Goal: Contribute content: Add original content to the website for others to see

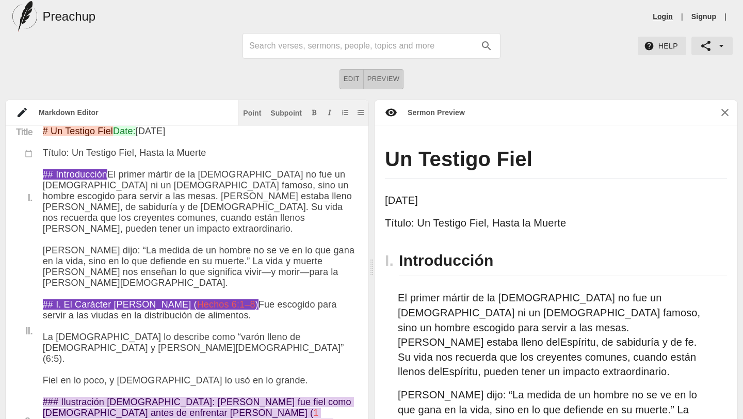
click at [659, 16] on link "Login" at bounding box center [662, 16] width 20 height 10
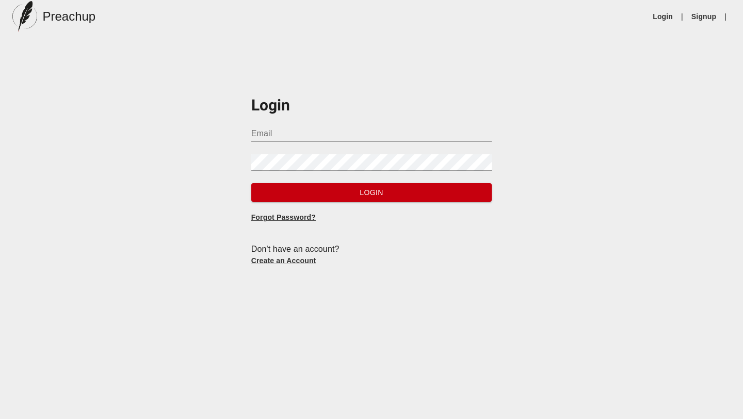
type input "[EMAIL_ADDRESS][DOMAIN_NAME]"
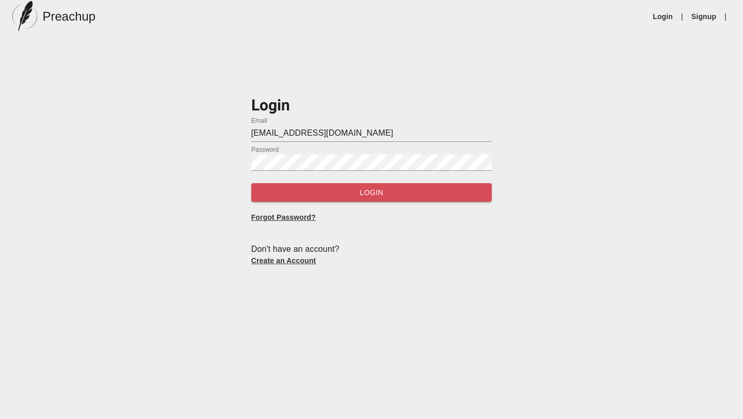
click at [348, 196] on span "Login" at bounding box center [371, 192] width 224 height 13
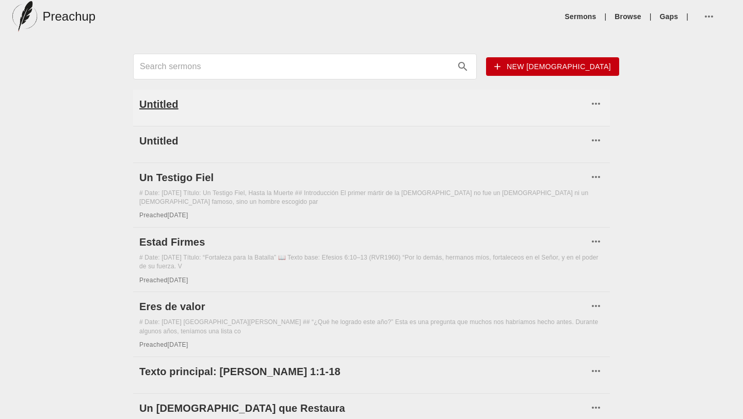
click at [166, 106] on h6 "Untitled" at bounding box center [363, 104] width 449 height 17
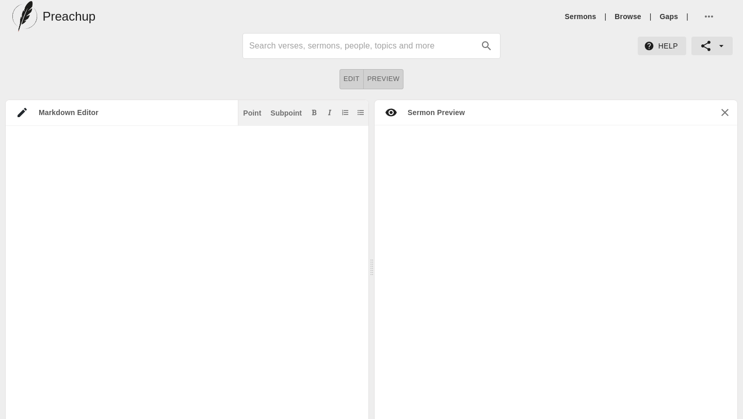
click at [705, 12] on icon "button" at bounding box center [708, 16] width 12 height 12
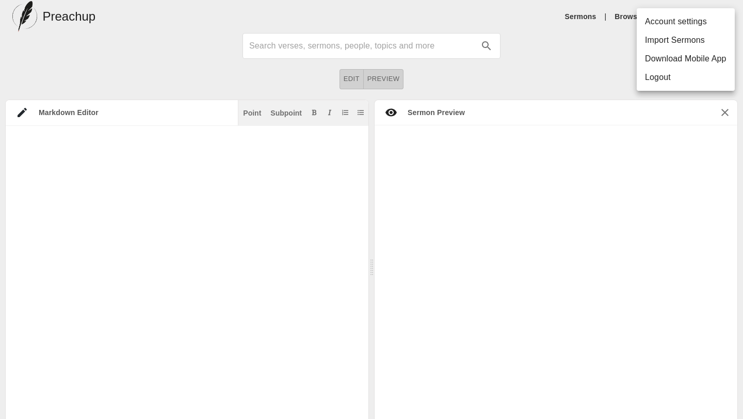
click at [582, 88] on div at bounding box center [371, 209] width 743 height 419
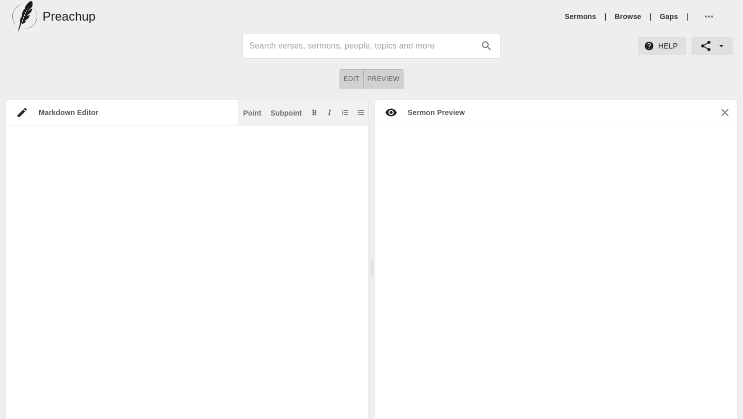
click at [723, 47] on icon "button" at bounding box center [721, 46] width 10 height 10
click at [598, 71] on div at bounding box center [371, 209] width 743 height 419
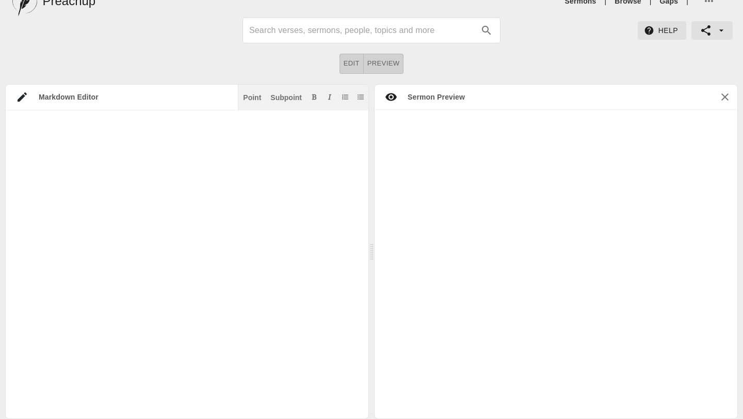
click at [391, 95] on icon at bounding box center [390, 97] width 11 height 8
click at [236, 129] on textarea at bounding box center [182, 275] width 352 height 309
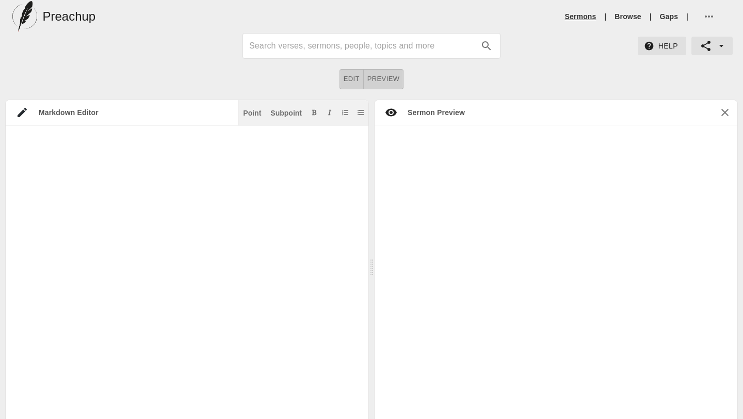
click at [587, 16] on link "Sermons" at bounding box center [580, 16] width 31 height 10
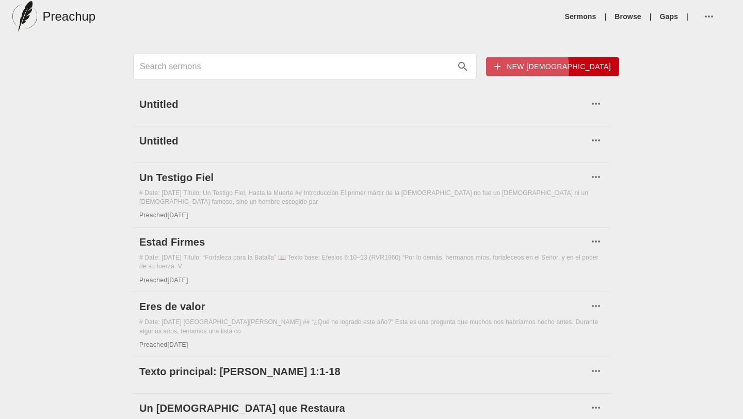
click at [561, 69] on span "New [DEMOGRAPHIC_DATA]" at bounding box center [552, 66] width 117 height 13
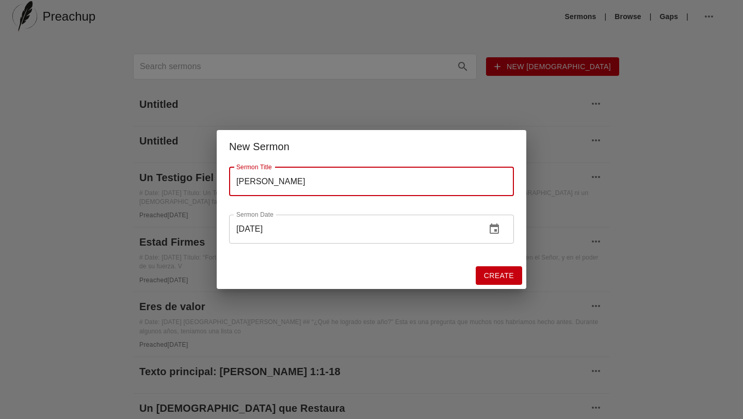
type input "[PERSON_NAME]"
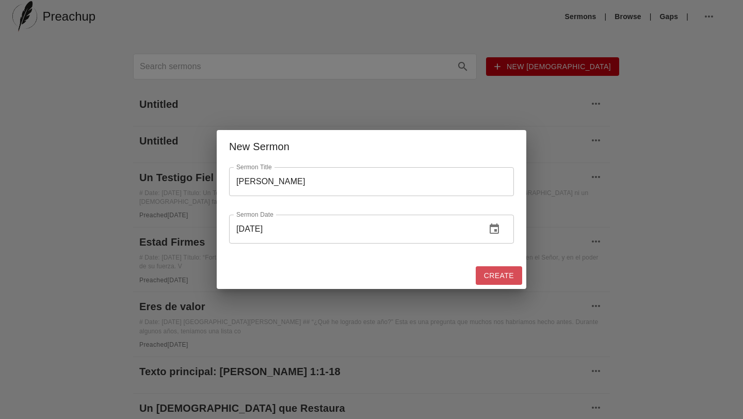
click at [504, 276] on span "Create" at bounding box center [499, 275] width 30 height 13
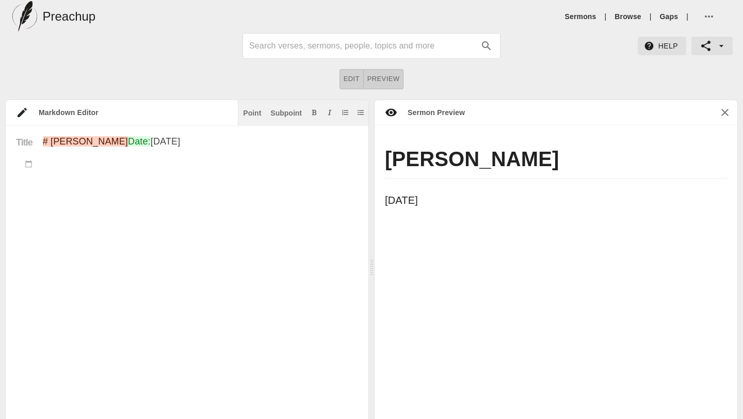
click at [61, 186] on textarea "# [PERSON_NAME] Date: [DATE]" at bounding box center [200, 301] width 315 height 331
paste textarea "Loremi: Dolors am Con ad Elitseddo ei Temp — In Utlabore et Dolorem Aliqu: Enim…"
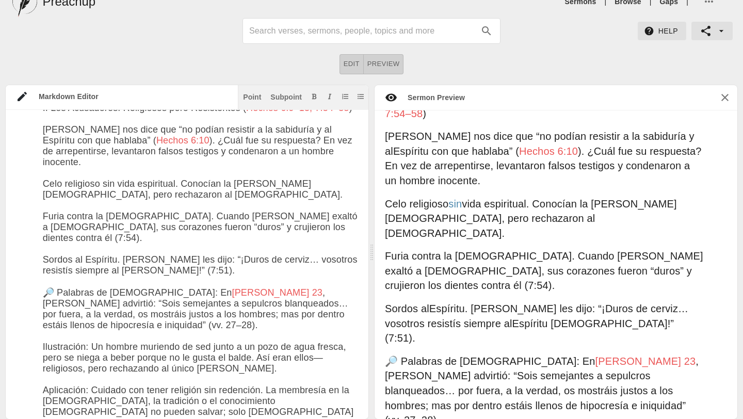
scroll to position [87, 0]
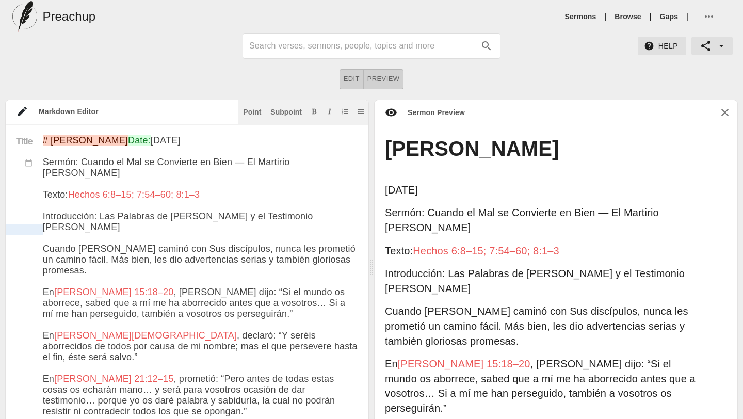
drag, startPoint x: 96, startPoint y: 232, endPoint x: 41, endPoint y: 227, distance: 54.9
click at [252, 115] on div "Point" at bounding box center [252, 111] width 18 height 7
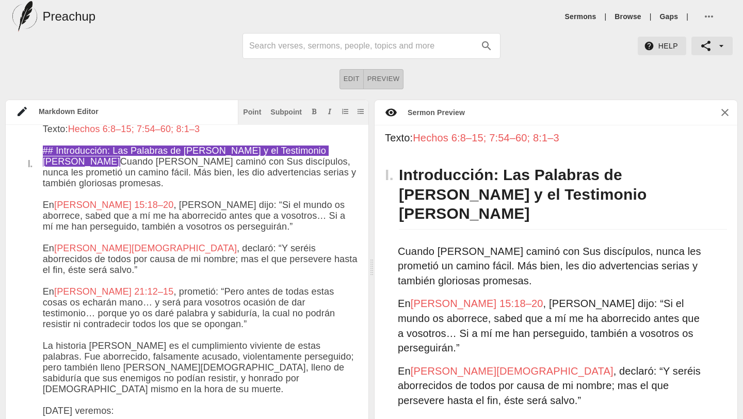
scroll to position [70, 0]
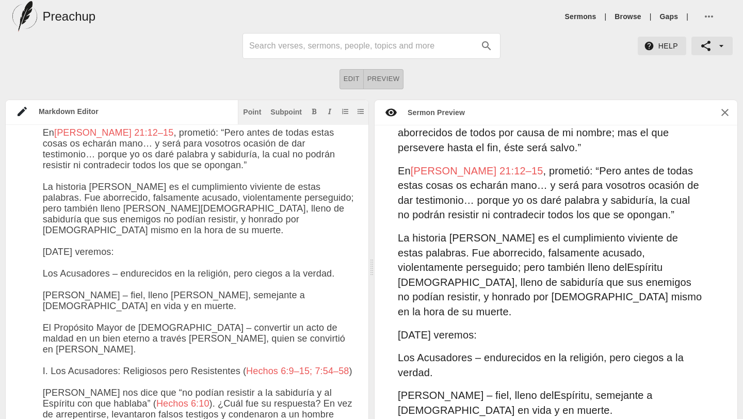
drag, startPoint x: 97, startPoint y: 251, endPoint x: 44, endPoint y: 253, distance: 53.7
click at [315, 108] on icon "Add bold text" at bounding box center [314, 111] width 6 height 6
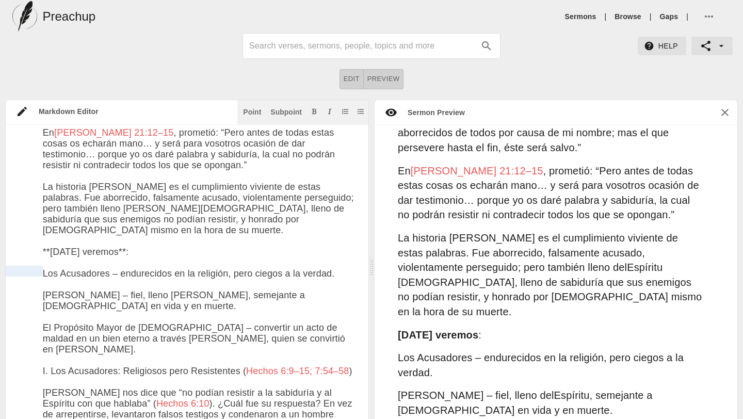
drag, startPoint x: 109, startPoint y: 271, endPoint x: 43, endPoint y: 270, distance: 66.5
click at [316, 113] on icon "Add bold text" at bounding box center [314, 111] width 6 height 6
drag, startPoint x: 76, startPoint y: 294, endPoint x: 39, endPoint y: 294, distance: 37.1
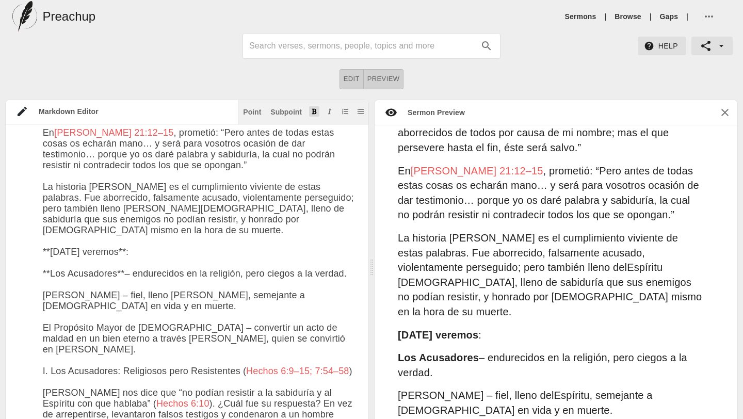
click at [316, 109] on icon "Add bold text" at bounding box center [314, 111] width 6 height 6
drag, startPoint x: 157, startPoint y: 329, endPoint x: 43, endPoint y: 323, distance: 113.6
click at [312, 112] on icon "Add bold text" at bounding box center [314, 111] width 6 height 6
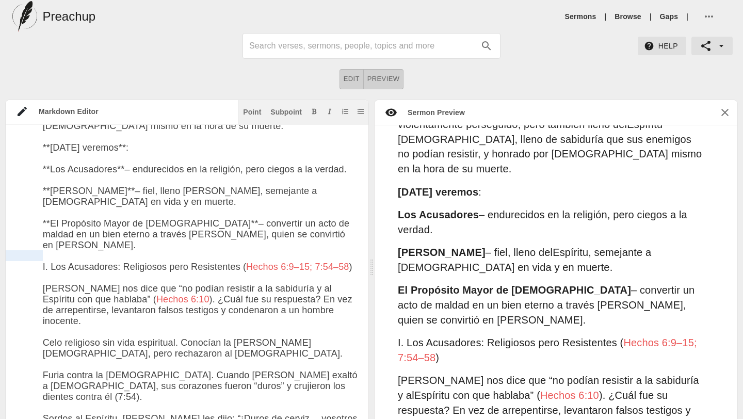
drag, startPoint x: 119, startPoint y: 254, endPoint x: 42, endPoint y: 253, distance: 76.9
click at [251, 112] on div "Point" at bounding box center [252, 111] width 18 height 7
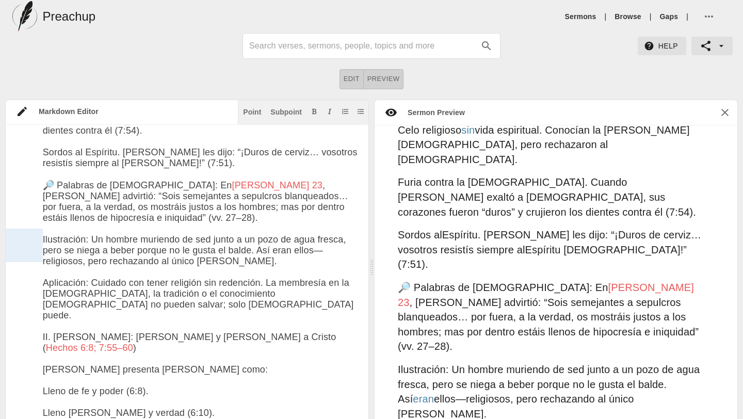
drag, startPoint x: 86, startPoint y: 234, endPoint x: 40, endPoint y: 234, distance: 45.9
click at [286, 110] on div "Subpoint" at bounding box center [285, 111] width 31 height 7
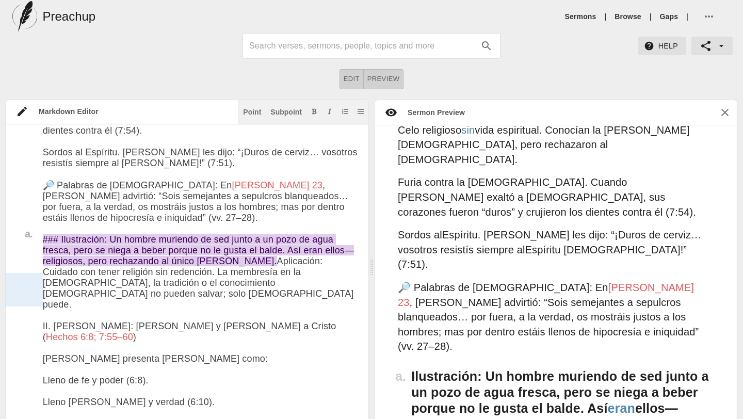
drag, startPoint x: 86, startPoint y: 281, endPoint x: 42, endPoint y: 278, distance: 43.4
click at [288, 112] on div "Subpoint" at bounding box center [285, 111] width 31 height 7
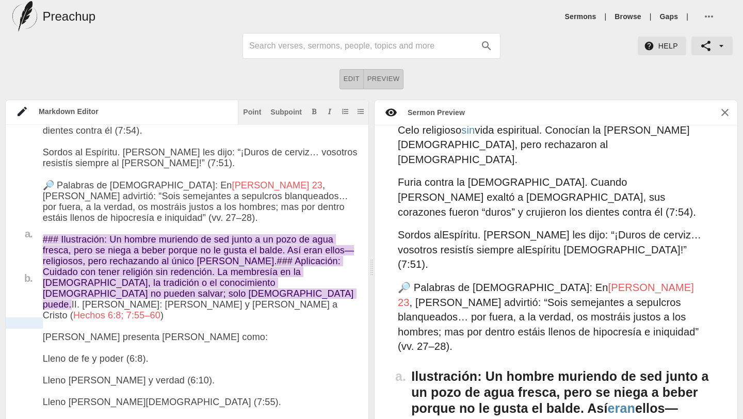
drag, startPoint x: 87, startPoint y: 325, endPoint x: 39, endPoint y: 323, distance: 48.5
click at [256, 113] on div "Point" at bounding box center [252, 111] width 18 height 7
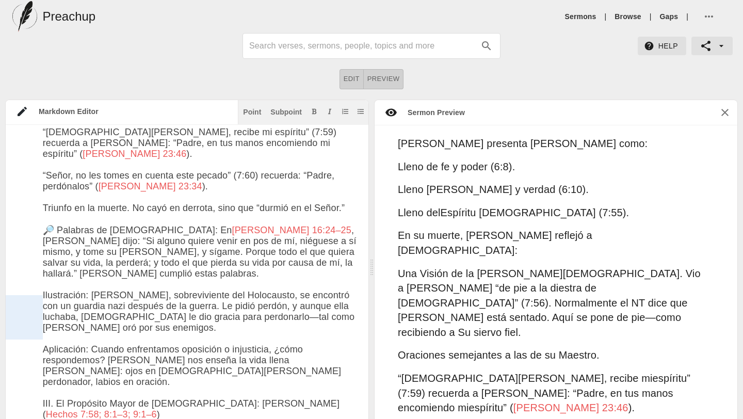
drag, startPoint x: 86, startPoint y: 300, endPoint x: 37, endPoint y: 299, distance: 49.0
click at [37, 299] on div "Title I. II. a. b. III. # [PERSON_NAME] Date: [DATE] [DEMOGRAPHIC_DATA]: Cuando…" at bounding box center [182, 265] width 352 height 2185
click at [283, 111] on div "Subpoint" at bounding box center [285, 111] width 31 height 7
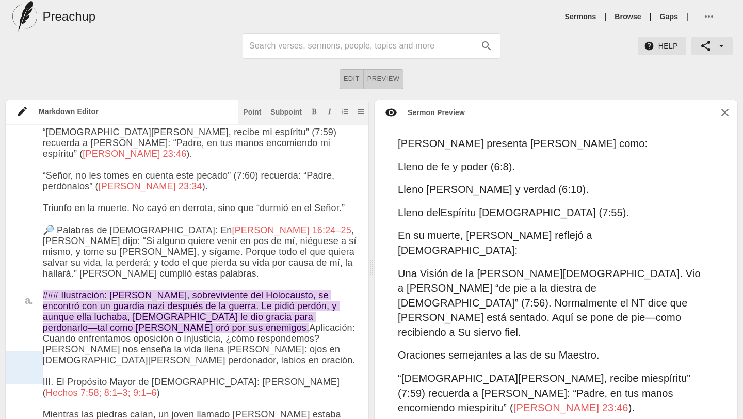
drag, startPoint x: 86, startPoint y: 358, endPoint x: 39, endPoint y: 359, distance: 47.5
click at [39, 359] on div "Title I. II. a. b. III. a. # [PERSON_NAME] Date: [DATE] [DEMOGRAPHIC_DATA]: Cua…" at bounding box center [182, 254] width 352 height 2163
click at [283, 115] on div "Subpoint" at bounding box center [285, 111] width 31 height 7
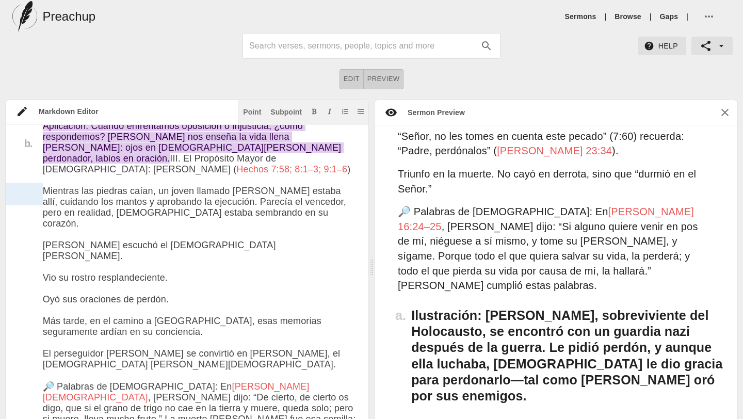
drag, startPoint x: 170, startPoint y: 190, endPoint x: 43, endPoint y: 187, distance: 126.9
click at [43, 187] on textarea at bounding box center [200, 37] width 315 height 2152
click at [255, 113] on div "Point" at bounding box center [252, 111] width 18 height 7
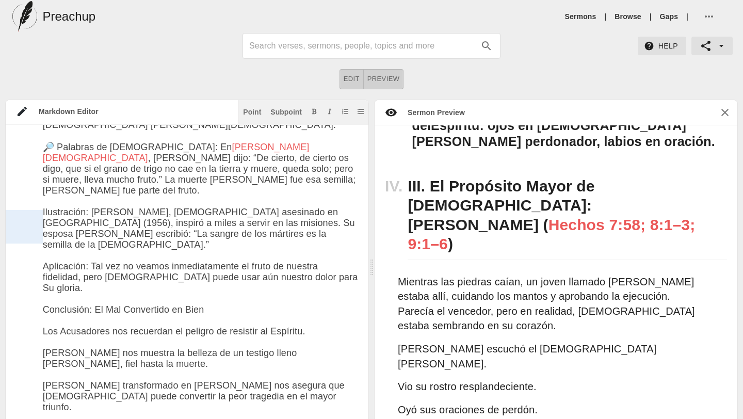
drag, startPoint x: 86, startPoint y: 218, endPoint x: 40, endPoint y: 218, distance: 46.4
click at [288, 111] on div "Subpoint" at bounding box center [285, 111] width 31 height 7
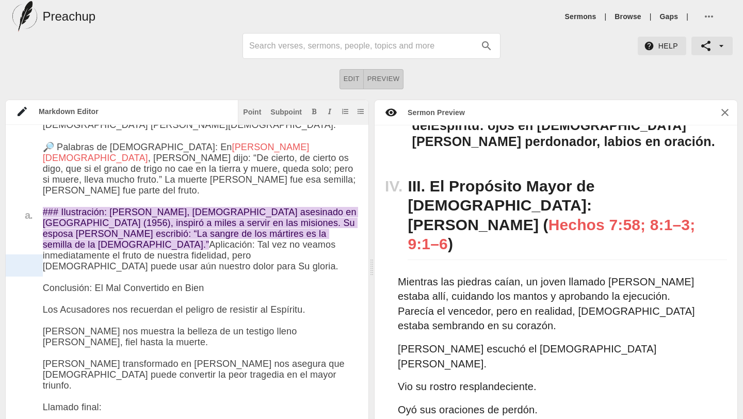
drag, startPoint x: 85, startPoint y: 261, endPoint x: 35, endPoint y: 255, distance: 50.4
click at [285, 112] on div "Subpoint" at bounding box center [285, 111] width 31 height 7
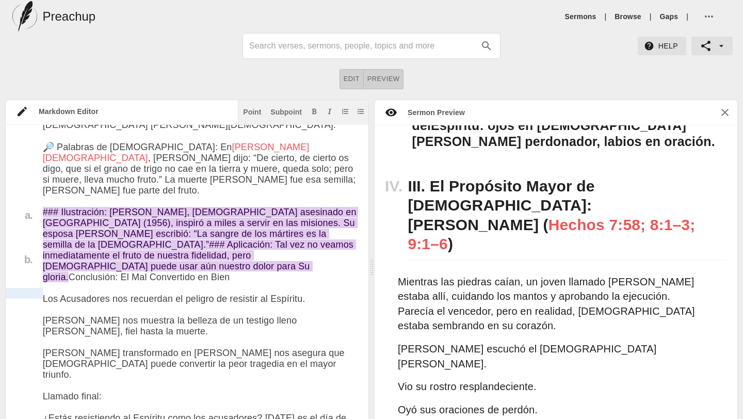
drag, startPoint x: 90, startPoint y: 294, endPoint x: 41, endPoint y: 292, distance: 49.0
click at [254, 113] on div "Point" at bounding box center [252, 111] width 18 height 7
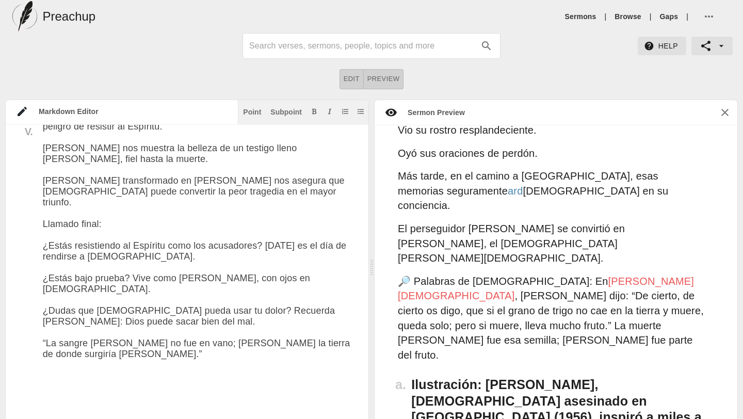
drag, startPoint x: 99, startPoint y: 241, endPoint x: 45, endPoint y: 241, distance: 54.2
click at [288, 113] on div "Subpoint" at bounding box center [285, 111] width 31 height 7
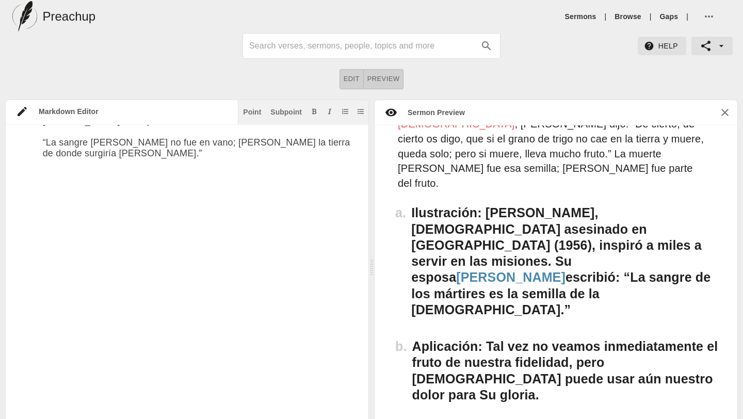
scroll to position [1740, 0]
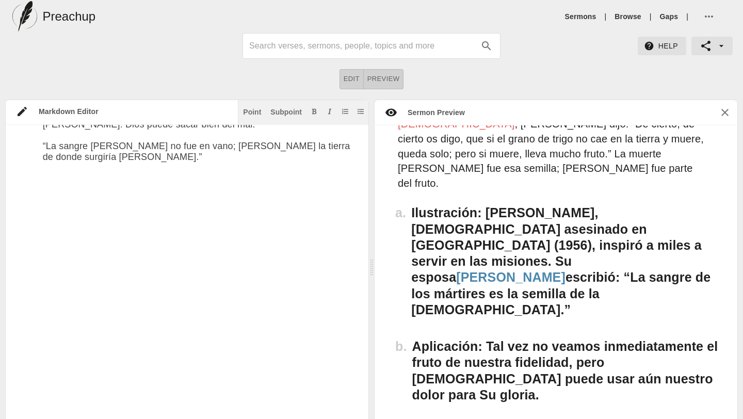
drag, startPoint x: 42, startPoint y: 176, endPoint x: 102, endPoint y: 193, distance: 62.1
click at [316, 114] on icon "Add bold text" at bounding box center [314, 111] width 6 height 6
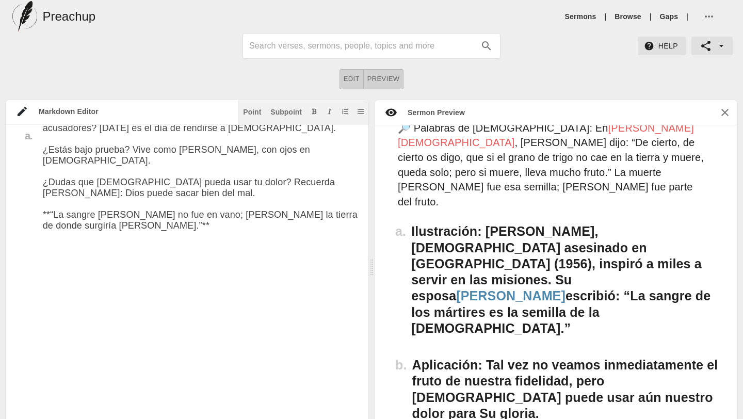
scroll to position [1641, 0]
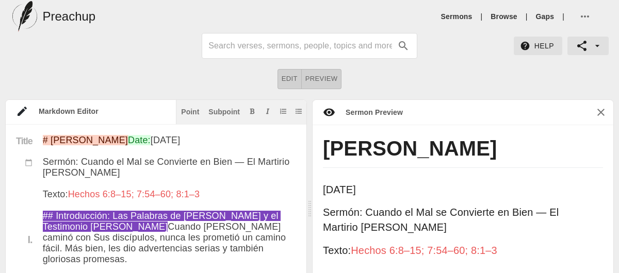
drag, startPoint x: 106, startPoint y: 218, endPoint x: 259, endPoint y: 214, distance: 153.2
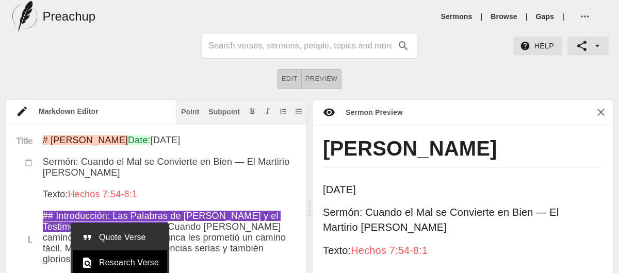
type textarea "# Loremip Dolo: Sit 8am 9112 Consec: Adipis el Sed do Eiusmodte in Utla — Et Do…"
click at [134, 239] on span "Quote Verse" at bounding box center [129, 238] width 60 height 12
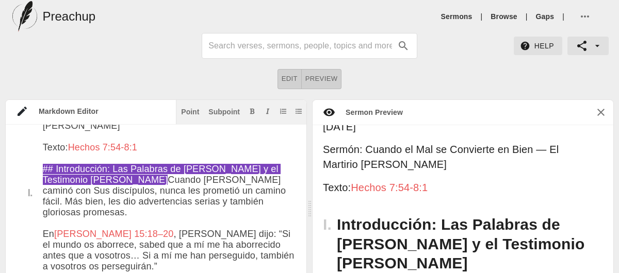
scroll to position [87, 0]
